Goal: Task Accomplishment & Management: Manage account settings

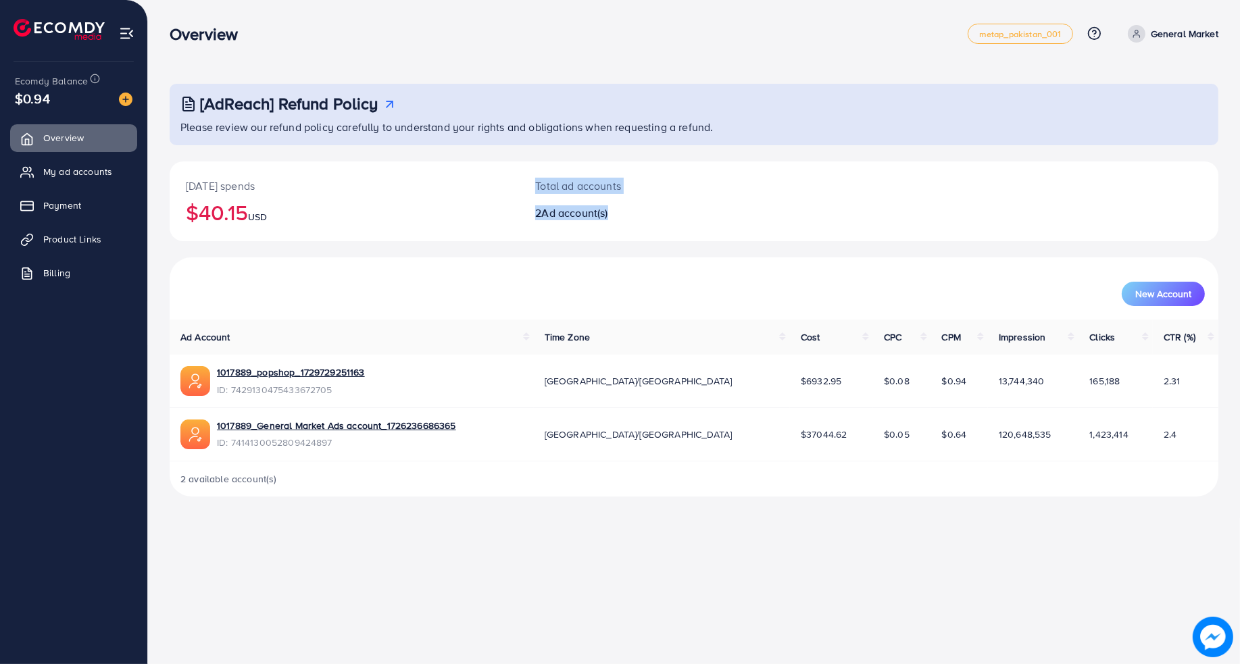
drag, startPoint x: 615, startPoint y: 216, endPoint x: 495, endPoint y: 214, distance: 120.3
click at [495, 214] on div "[DATE] spends $40.15 USD Total ad accounts 2 Ad account(s)" at bounding box center [694, 202] width 1049 height 80
click at [495, 214] on h2 "$40.15 USD" at bounding box center [344, 212] width 317 height 26
click at [95, 160] on link "My ad accounts" at bounding box center [73, 171] width 127 height 27
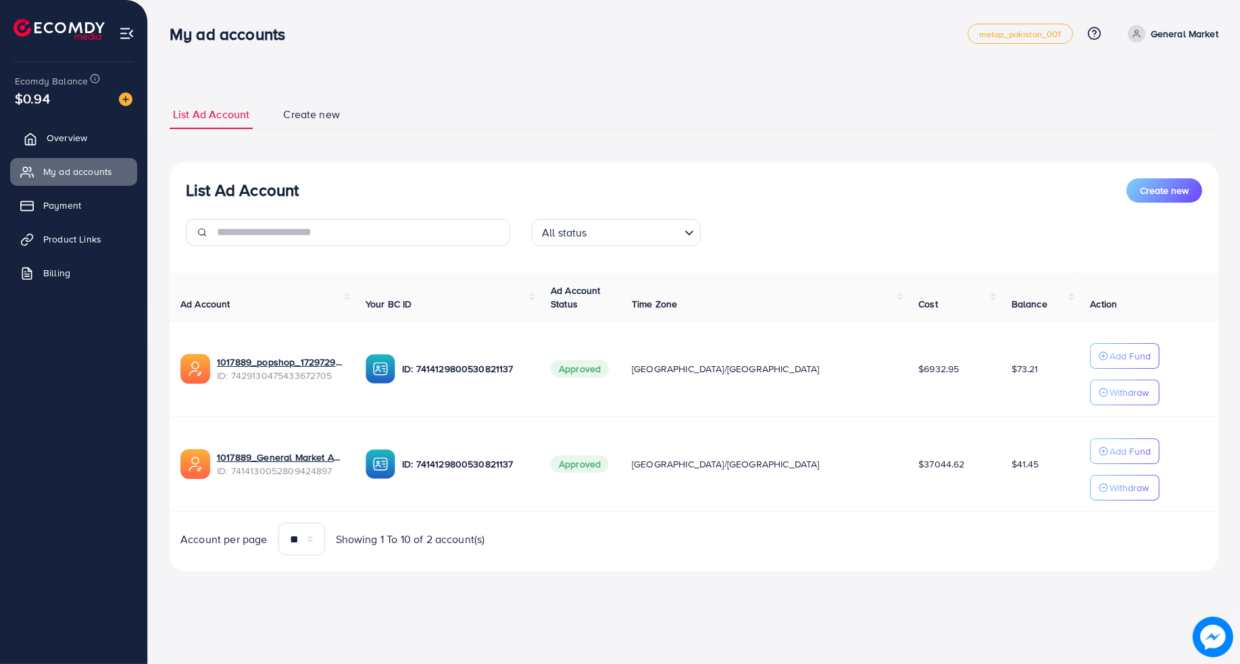
click at [41, 143] on link "Overview" at bounding box center [73, 137] width 127 height 27
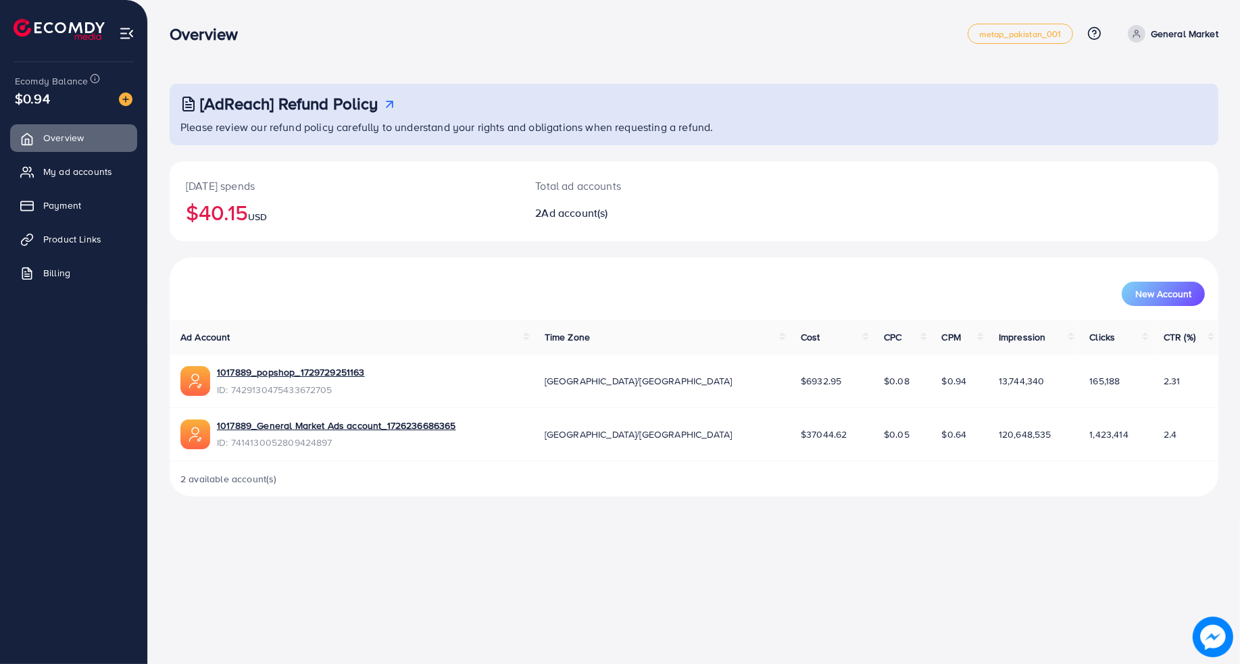
drag, startPoint x: 410, startPoint y: 155, endPoint x: 176, endPoint y: 32, distance: 264.6
click at [176, 32] on div "Overview metap_pakistan_001 Help Center Contact Support Plans and Pricing Term …" at bounding box center [620, 259] width 1240 height 518
click at [176, 32] on h3 "Overview" at bounding box center [209, 34] width 79 height 20
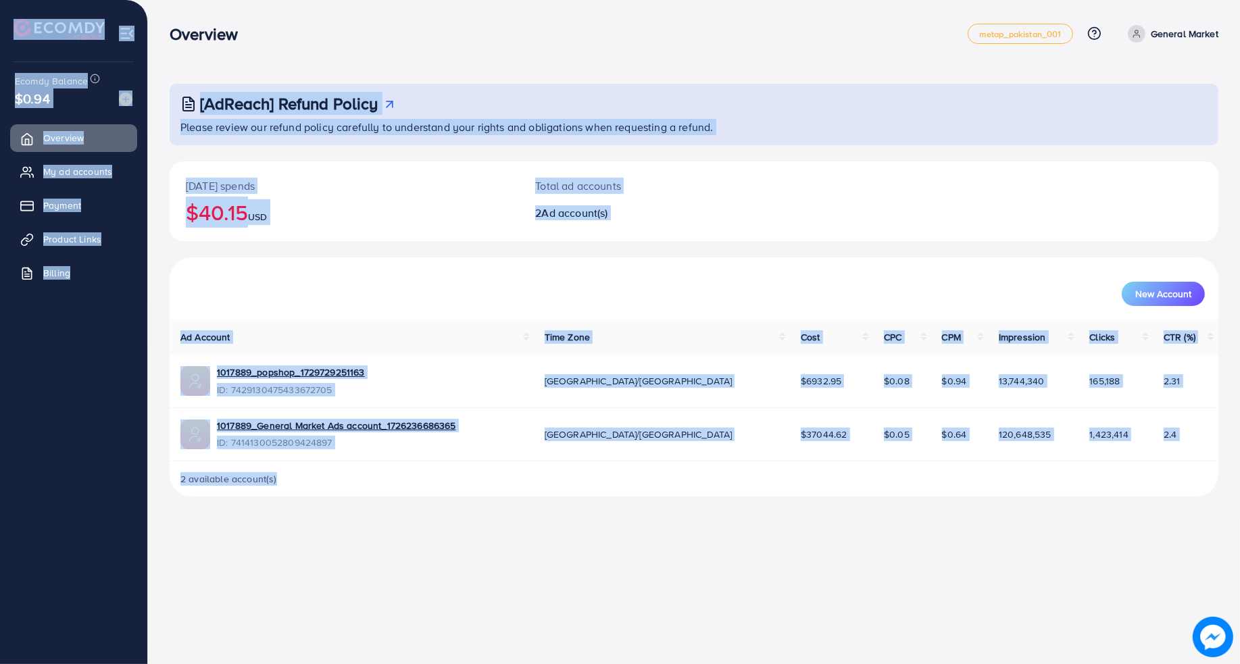
drag, startPoint x: 11, startPoint y: 11, endPoint x: 1024, endPoint y: 485, distance: 1117.9
click at [1022, 484] on div "Overview metap_pakistan_001 Help Center Contact Support Plans and Pricing Term …" at bounding box center [620, 259] width 1240 height 518
click at [1025, 485] on div "2 available account(s)" at bounding box center [694, 479] width 1049 height 35
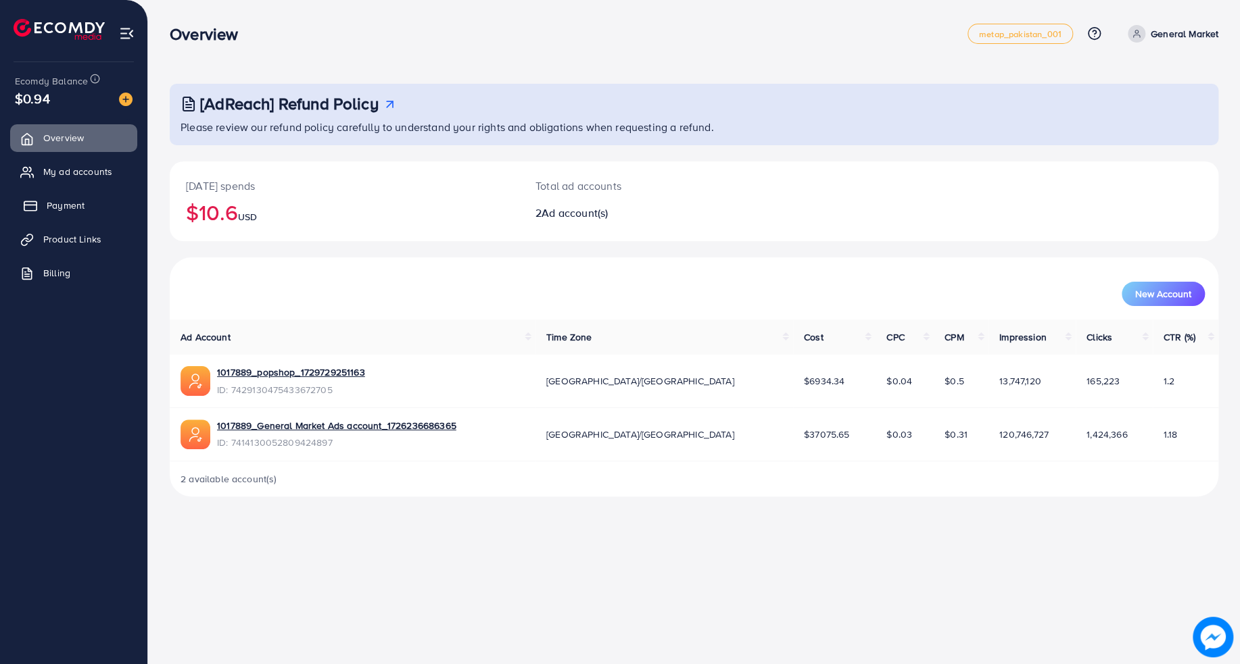
click at [68, 193] on link "Payment" at bounding box center [73, 205] width 127 height 27
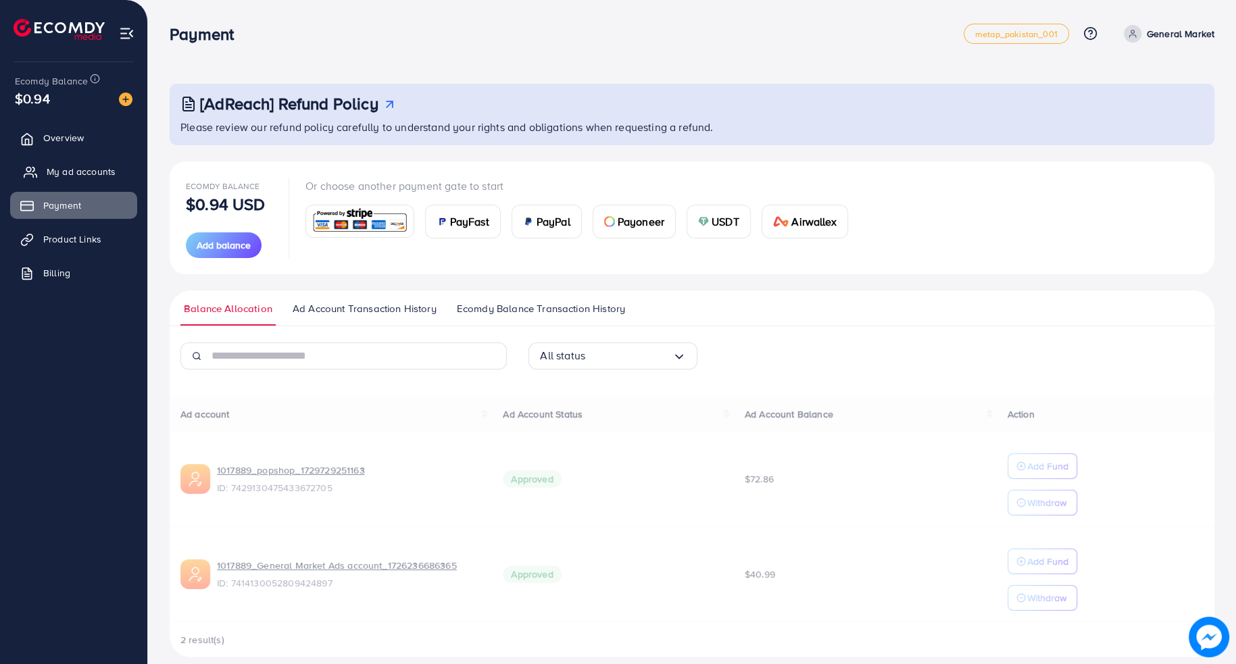
click at [78, 176] on span "My ad accounts" at bounding box center [81, 172] width 69 height 14
